Goal: Information Seeking & Learning: Compare options

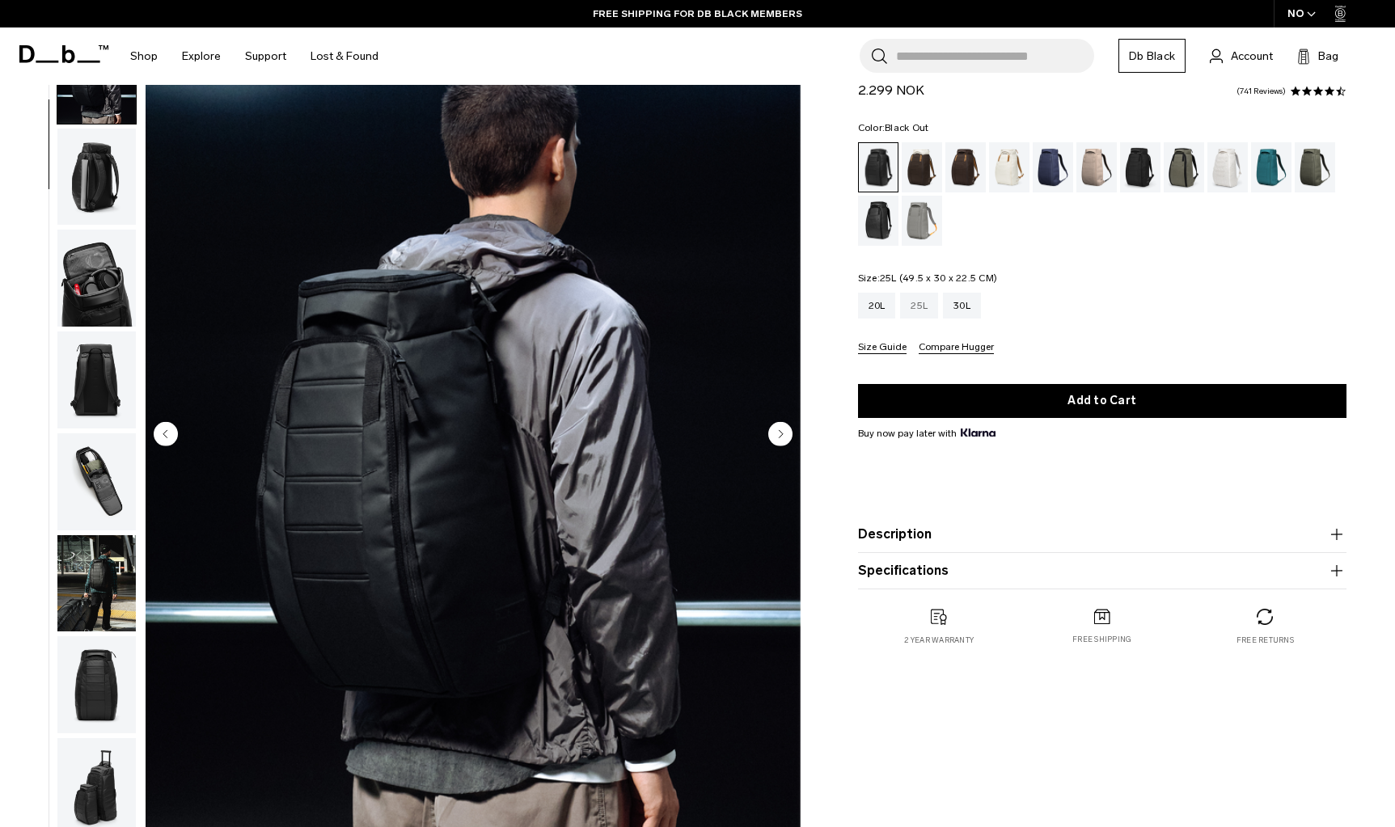
click at [910, 306] on div "25L" at bounding box center [919, 306] width 38 height 26
